Goal: Information Seeking & Learning: Learn about a topic

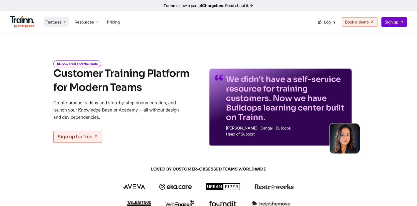
click at [64, 24] on icon at bounding box center [65, 22] width 4 height 5
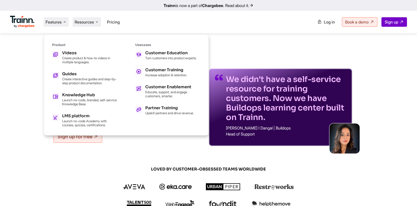
click at [85, 23] on span "Resources" at bounding box center [84, 22] width 19 height 6
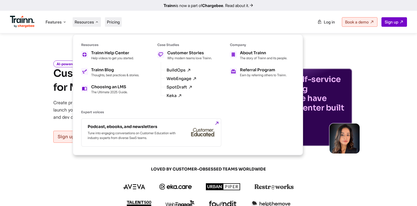
click at [114, 22] on span "Pricing" at bounding box center [113, 22] width 13 height 5
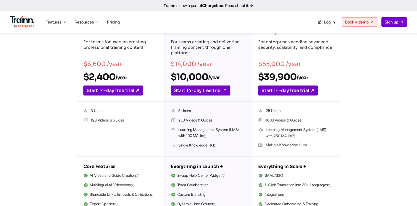
scroll to position [108, 0]
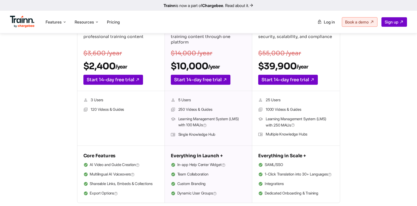
click at [113, 109] on li "120 Videos & Guides" at bounding box center [120, 110] width 75 height 7
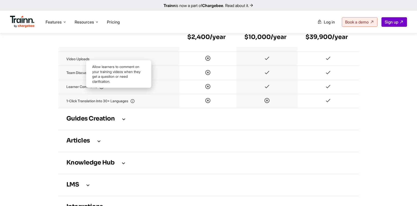
scroll to position [723, 0]
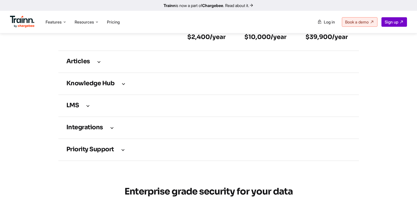
click at [84, 109] on h3 "LMS" at bounding box center [208, 106] width 284 height 6
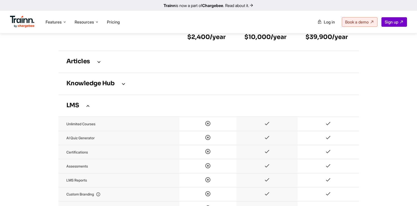
click at [88, 111] on td "LMS" at bounding box center [208, 106] width 300 height 22
